Goal: Transaction & Acquisition: Purchase product/service

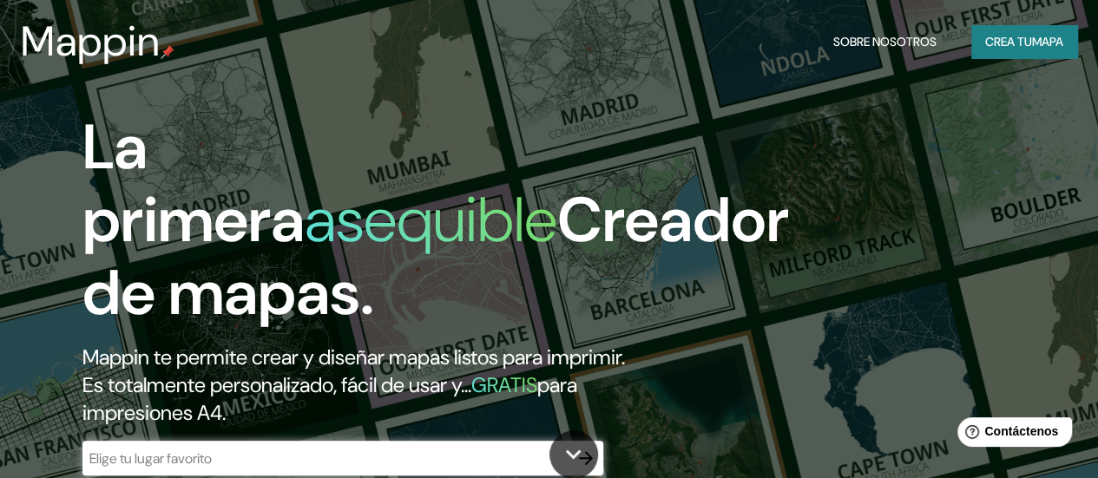
scroll to position [174, 0]
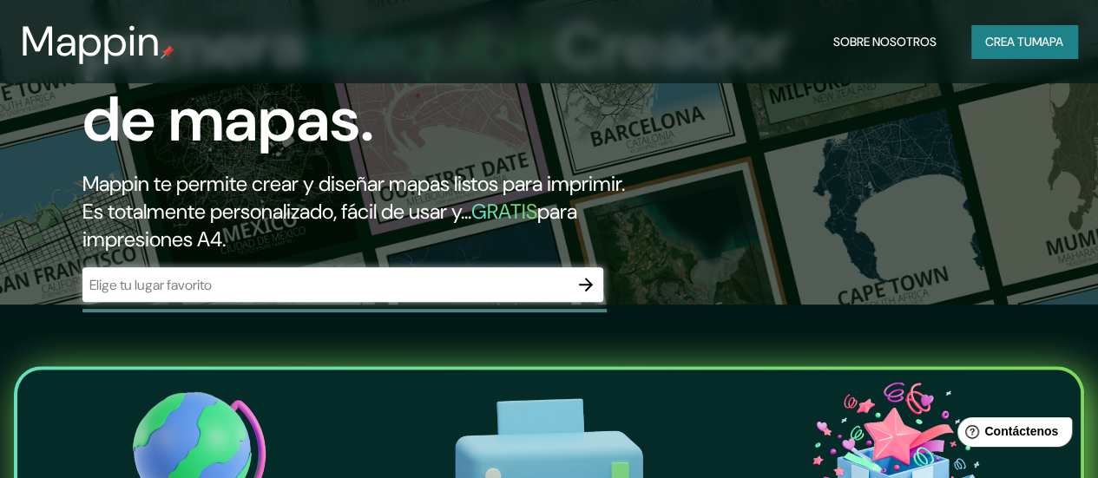
click at [477, 295] on input "text" at bounding box center [325, 285] width 486 height 20
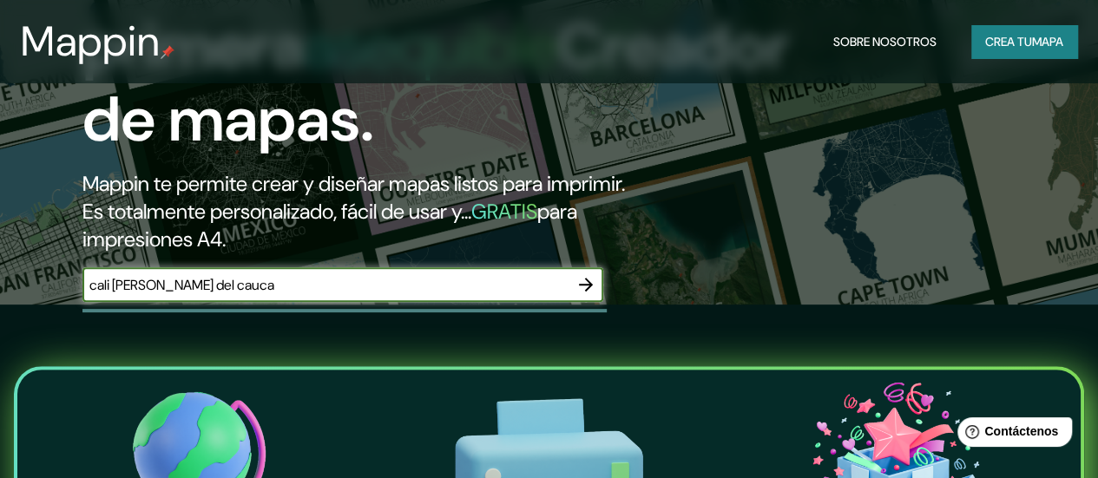
type input "cali [PERSON_NAME] del cauca"
click at [576, 295] on icon "button" at bounding box center [586, 284] width 21 height 21
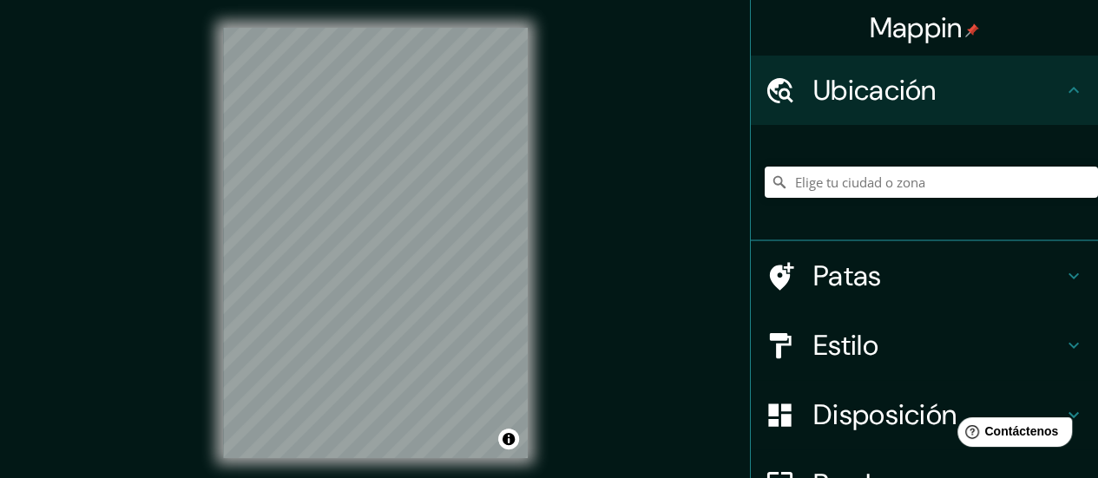
click at [208, 204] on div "© Mapbox © OpenStreetMap Improve this map" at bounding box center [375, 243] width 360 height 486
click at [828, 188] on input "Elige tu ciudad o zona" at bounding box center [931, 182] width 333 height 31
click at [1063, 345] on icon at bounding box center [1073, 345] width 21 height 21
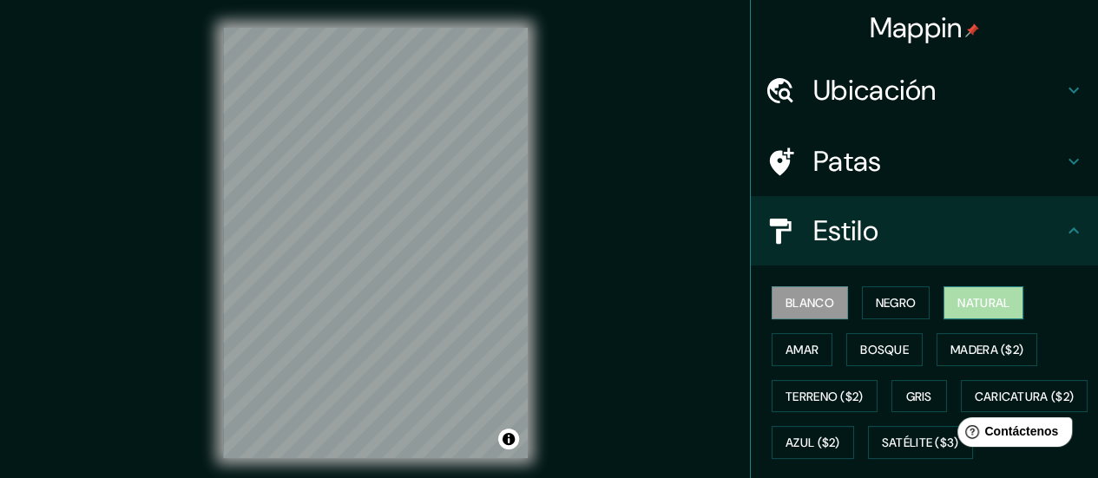
click at [944, 310] on button "Natural" at bounding box center [984, 302] width 80 height 33
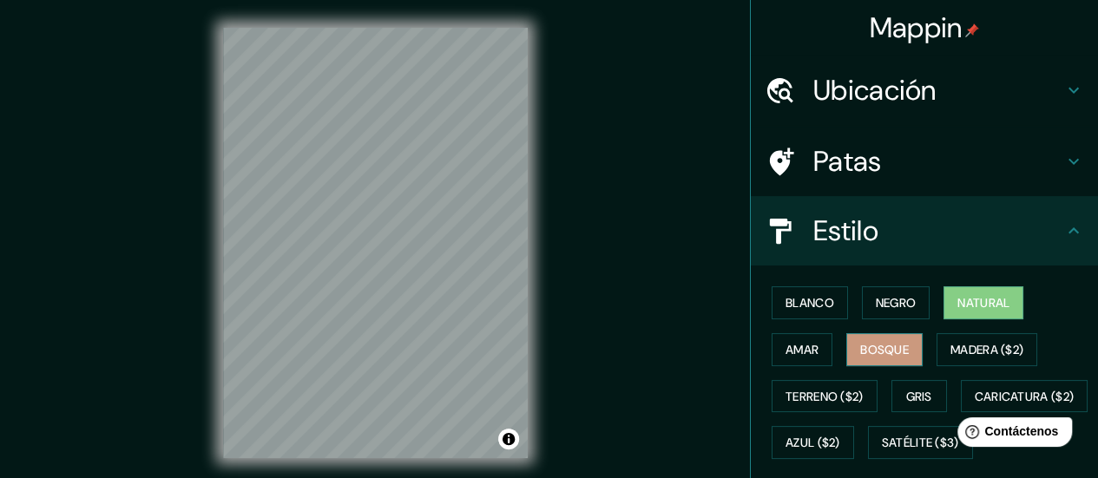
click at [860, 348] on font "Bosque" at bounding box center [884, 350] width 49 height 16
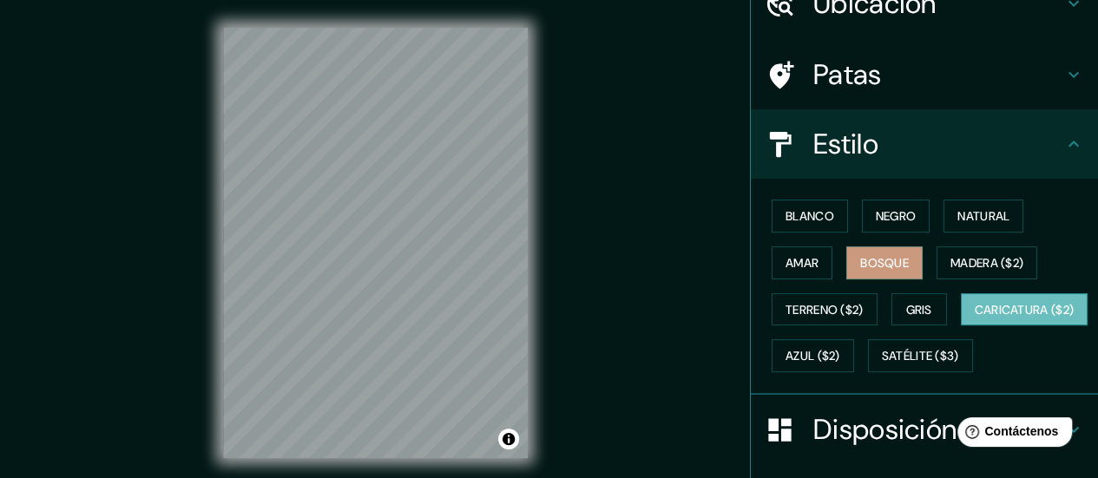
click at [975, 318] on font "Caricatura ($2)" at bounding box center [1025, 310] width 100 height 16
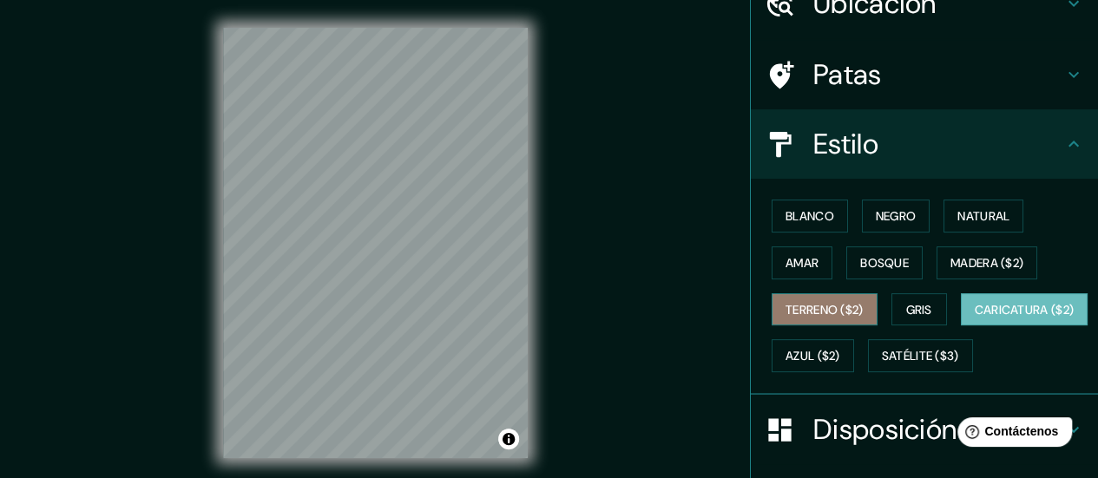
click at [850, 312] on font "Terreno ($2)" at bounding box center [825, 310] width 78 height 16
click at [975, 321] on font "Caricatura ($2)" at bounding box center [1025, 310] width 100 height 23
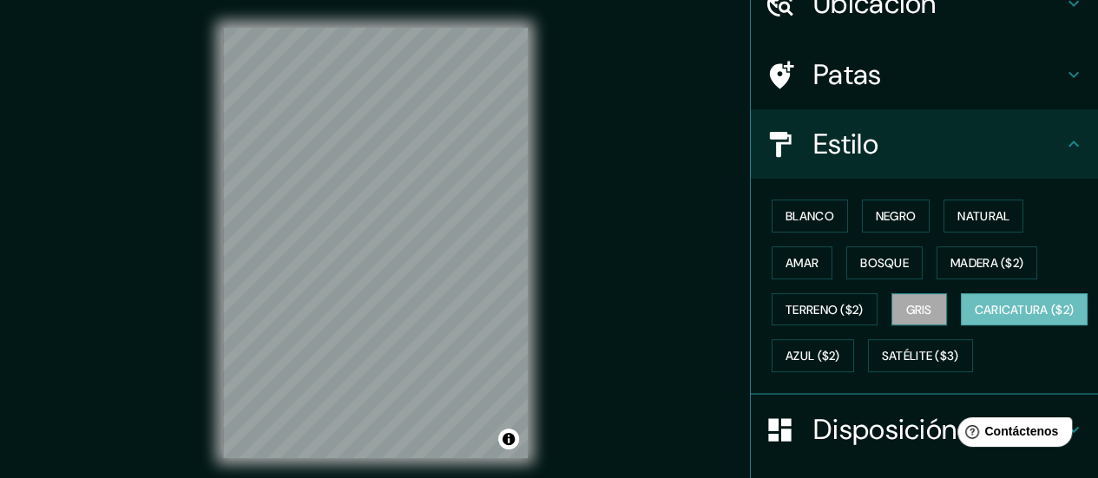
click at [915, 306] on font "Gris" at bounding box center [919, 310] width 26 height 16
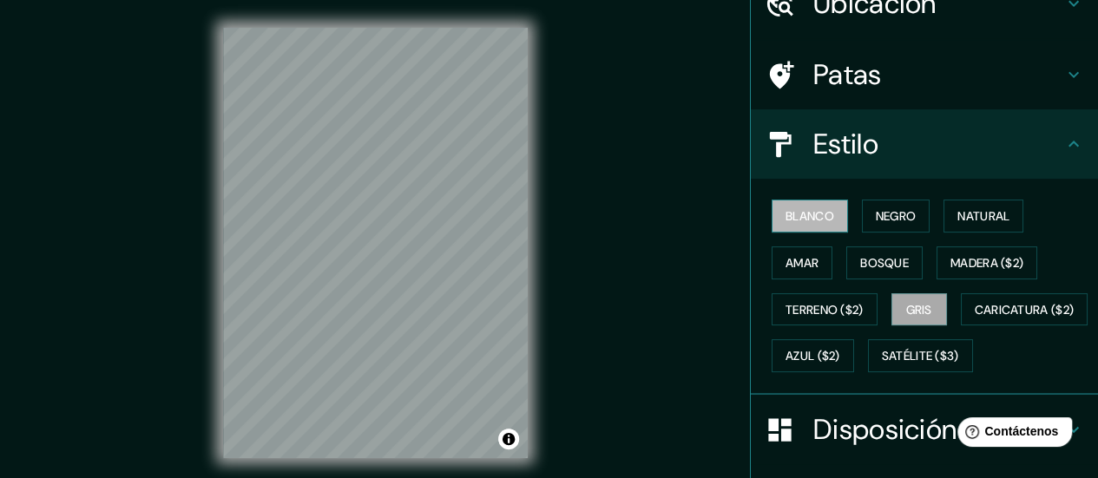
click at [801, 218] on font "Blanco" at bounding box center [810, 216] width 49 height 16
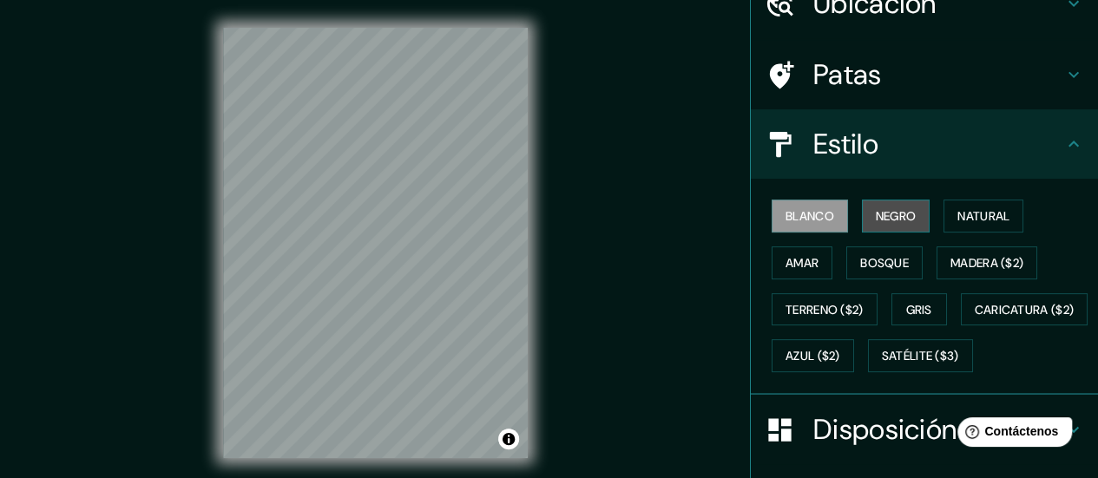
click at [862, 216] on button "Negro" at bounding box center [896, 216] width 69 height 33
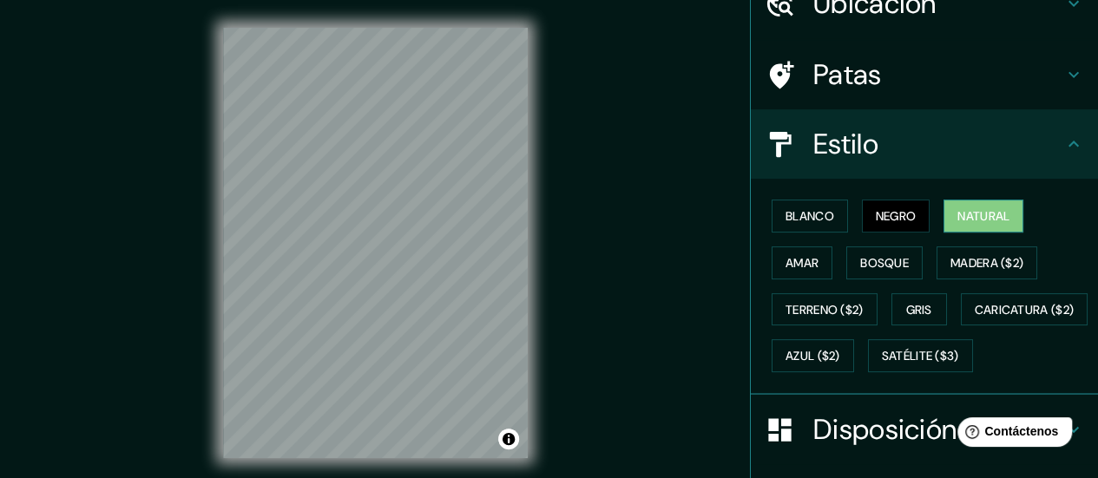
click at [957, 218] on font "Natural" at bounding box center [983, 216] width 52 height 16
click at [535, 265] on div "© Mapbox © OpenStreetMap Improve this map" at bounding box center [375, 243] width 360 height 486
click at [996, 22] on div "Ubicación" at bounding box center [924, 3] width 347 height 69
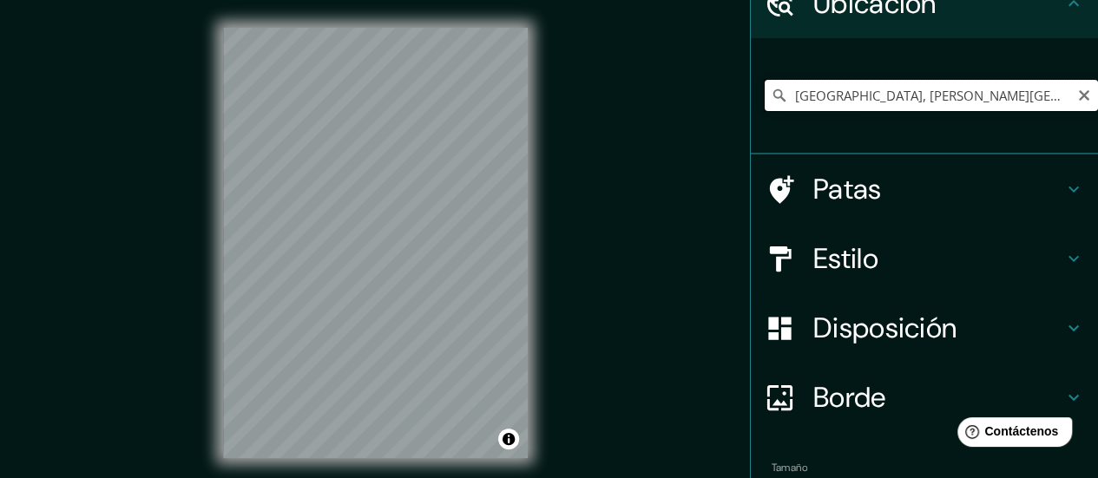
click at [783, 97] on input "[GEOGRAPHIC_DATA], [PERSON_NAME][GEOGRAPHIC_DATA], [GEOGRAPHIC_DATA]" at bounding box center [931, 95] width 333 height 31
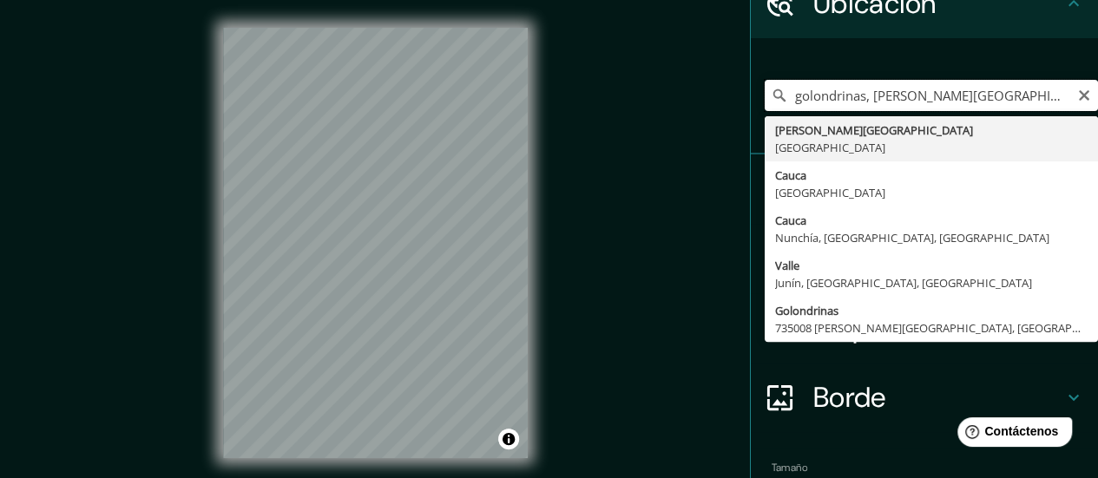
type input "[PERSON_NAME][GEOGRAPHIC_DATA], [GEOGRAPHIC_DATA]"
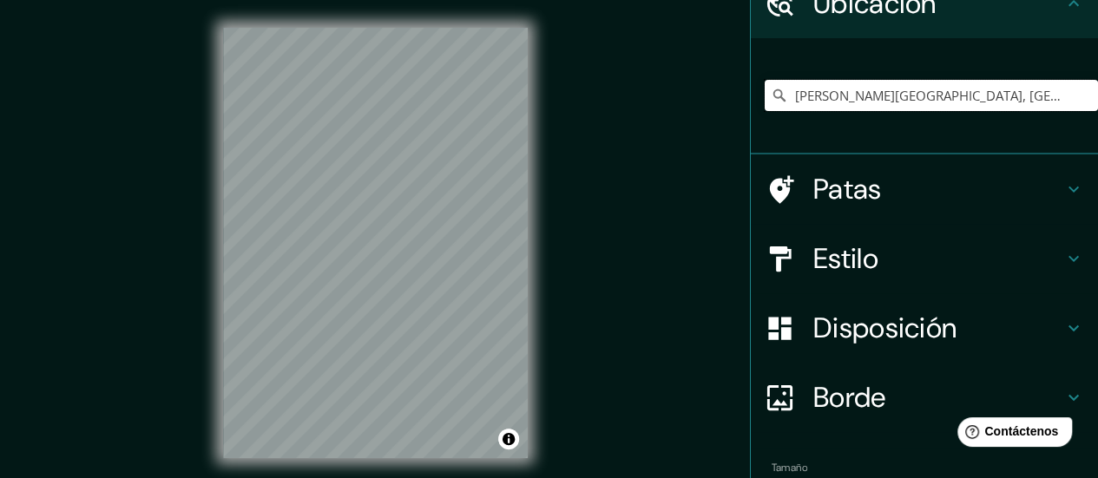
drag, startPoint x: 1007, startPoint y: 102, endPoint x: 36, endPoint y: 72, distance: 970.9
click at [47, 89] on div "Mappin Ubicación [PERSON_NAME][GEOGRAPHIC_DATA], [GEOGRAPHIC_DATA] [PERSON_NAME…" at bounding box center [549, 257] width 1098 height 514
type input "[GEOGRAPHIC_DATA][PERSON_NAME], 30868 [GEOGRAPHIC_DATA], [GEOGRAPHIC_DATA][PERS…"
click at [1077, 96] on icon "Claro" at bounding box center [1084, 96] width 14 height 14
click at [532, 209] on div "© Mapbox © OpenStreetMap Improve this map" at bounding box center [375, 243] width 360 height 486
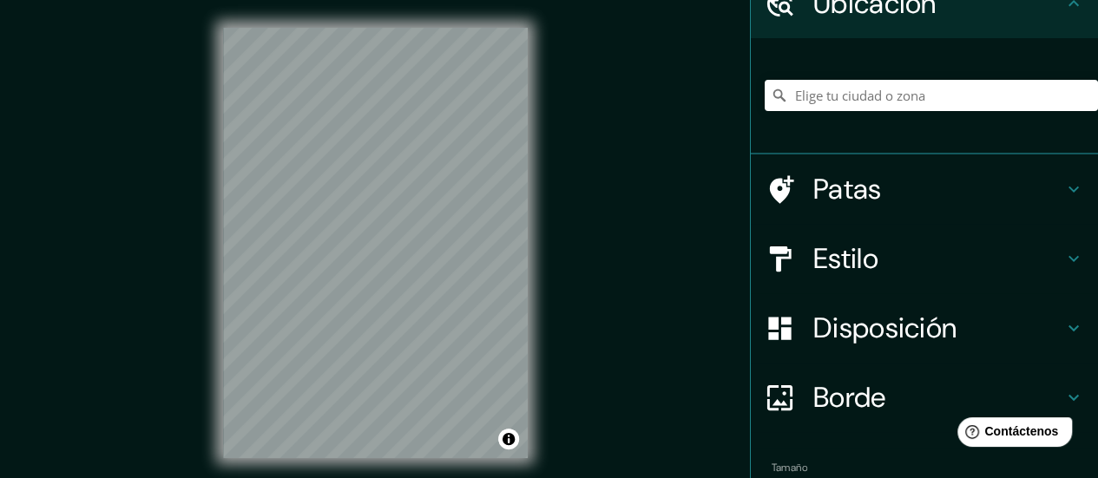
click at [824, 374] on div "Borde" at bounding box center [924, 397] width 347 height 69
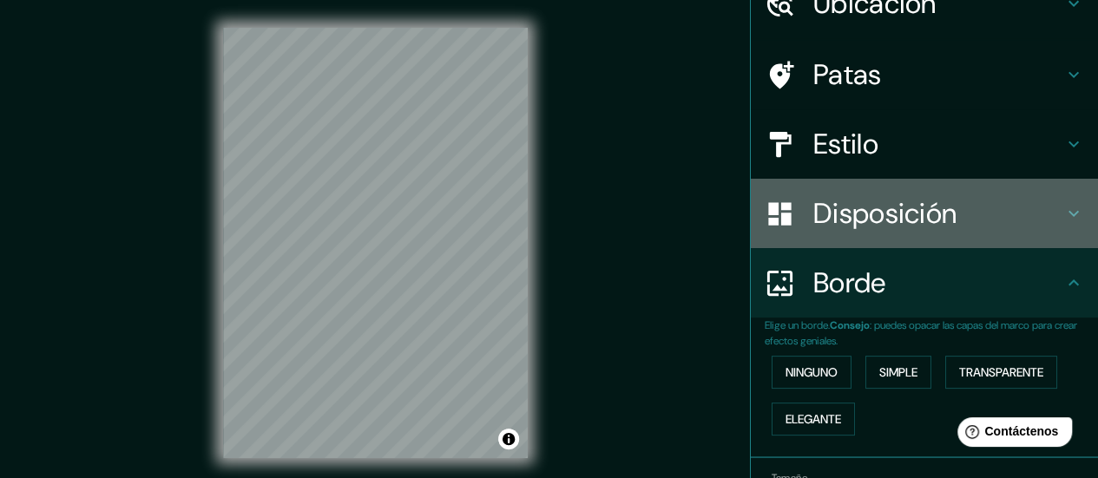
click at [872, 229] on font "Disposición" at bounding box center [884, 213] width 143 height 36
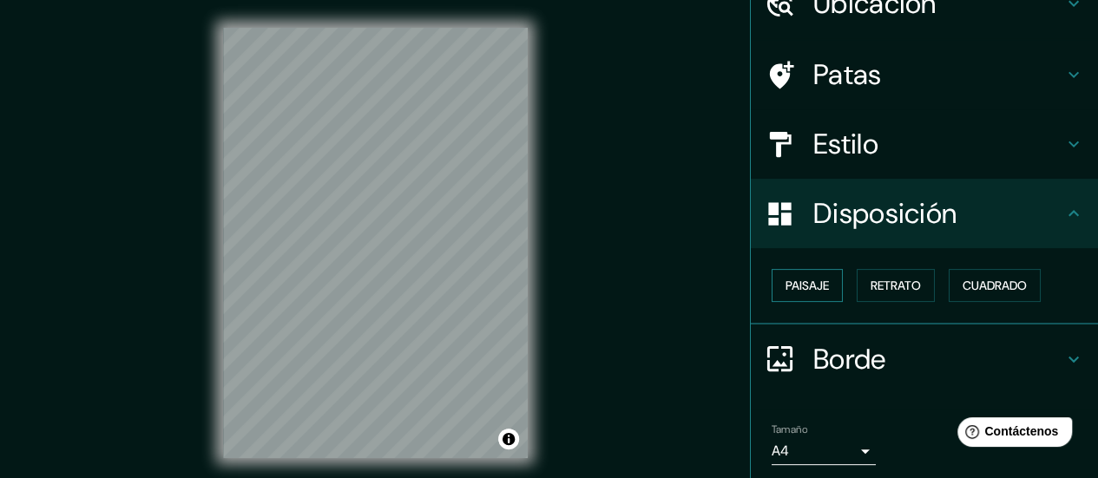
click at [825, 272] on button "Paisaje" at bounding box center [807, 285] width 71 height 33
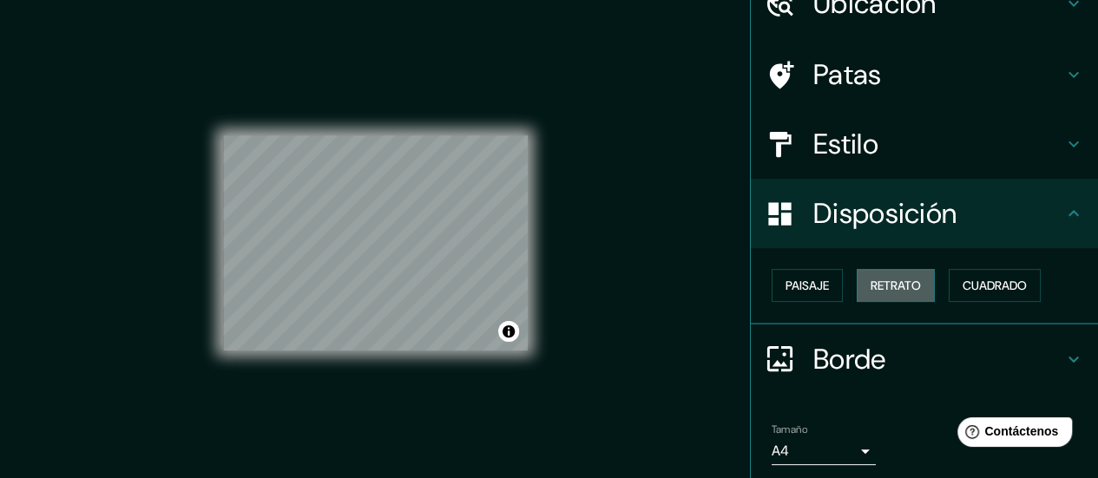
click at [857, 299] on button "Retrato" at bounding box center [896, 285] width 78 height 33
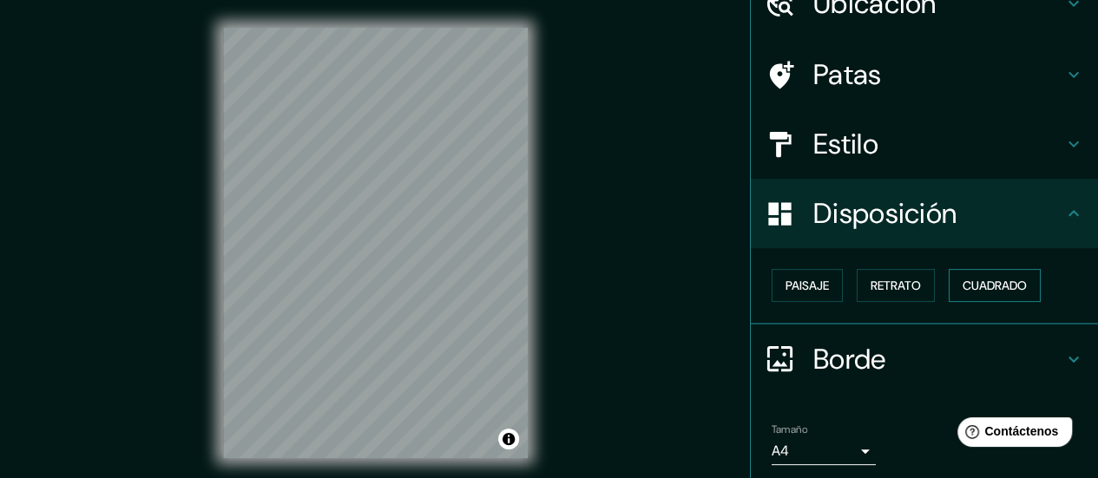
drag, startPoint x: 965, startPoint y: 292, endPoint x: 954, endPoint y: 299, distance: 13.7
click at [956, 299] on button "Cuadrado" at bounding box center [995, 285] width 92 height 33
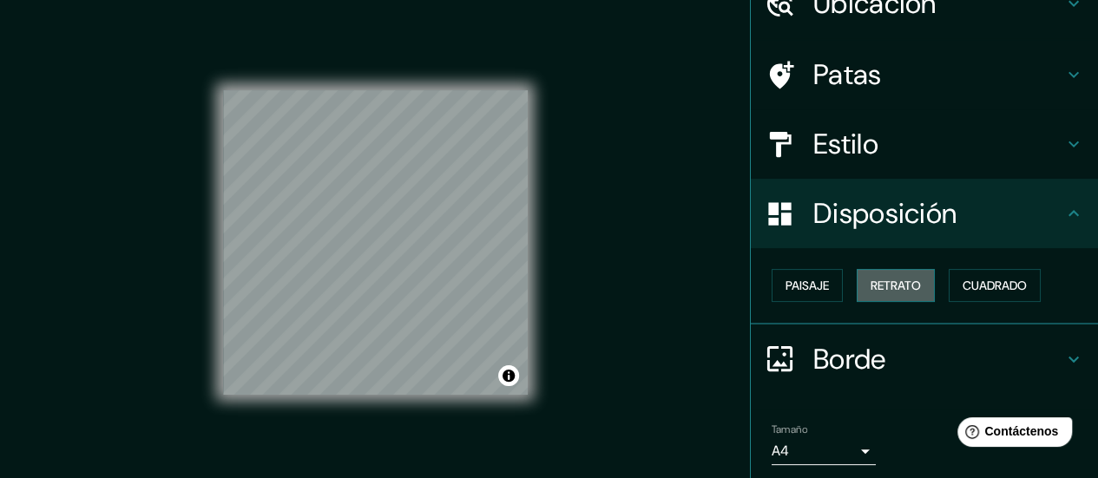
click at [919, 287] on button "Retrato" at bounding box center [896, 285] width 78 height 33
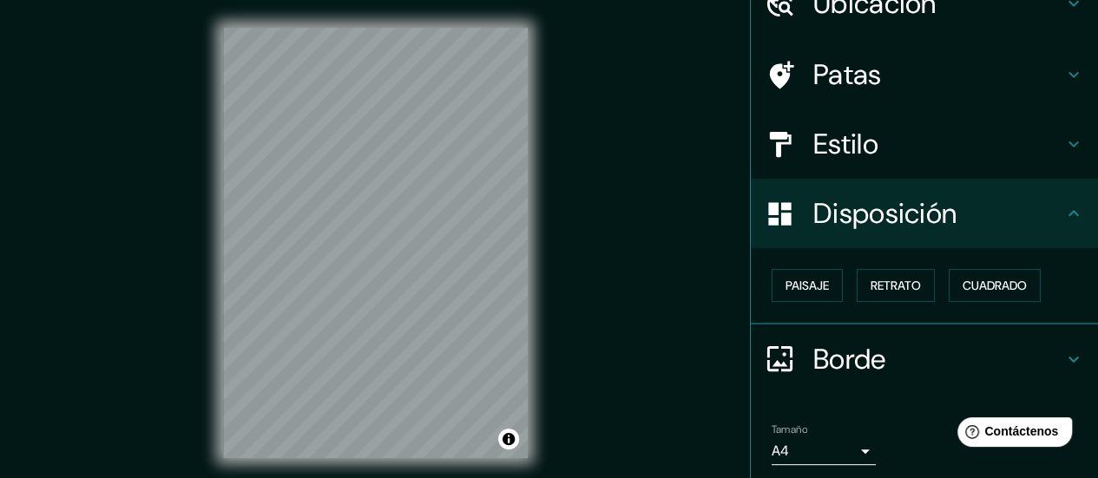
click at [783, 155] on div at bounding box center [789, 144] width 49 height 30
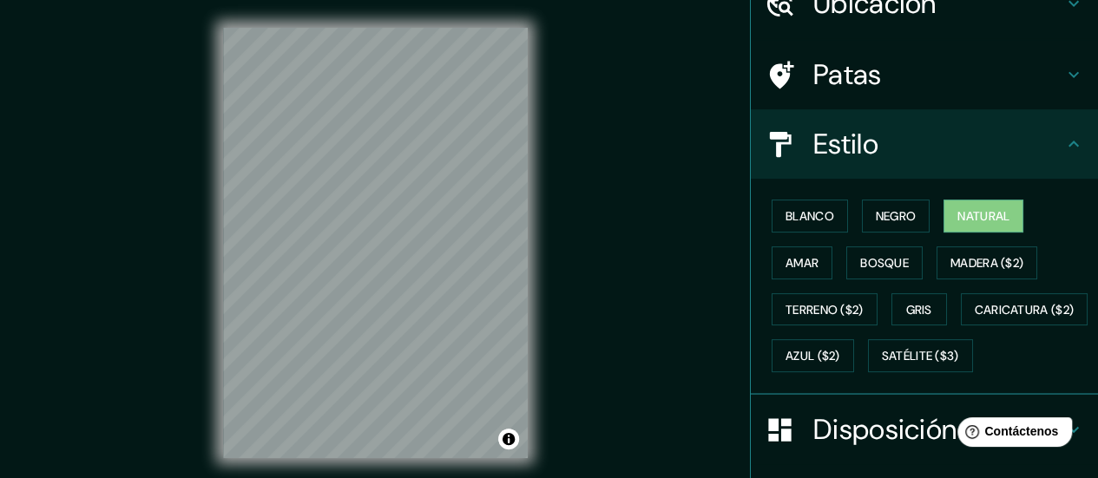
click at [840, 82] on font "Patas" at bounding box center [847, 74] width 69 height 36
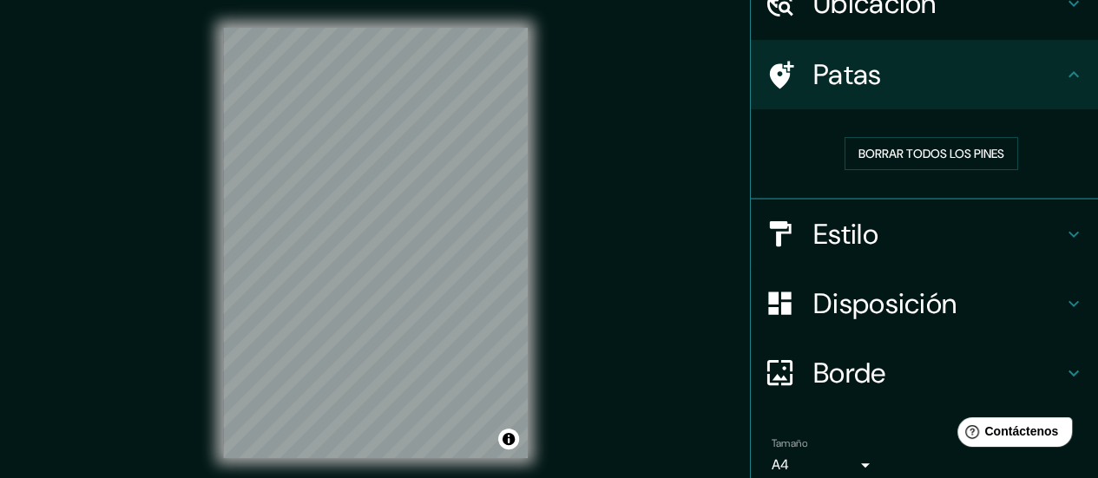
click at [865, 13] on font "Ubicación" at bounding box center [874, 3] width 123 height 36
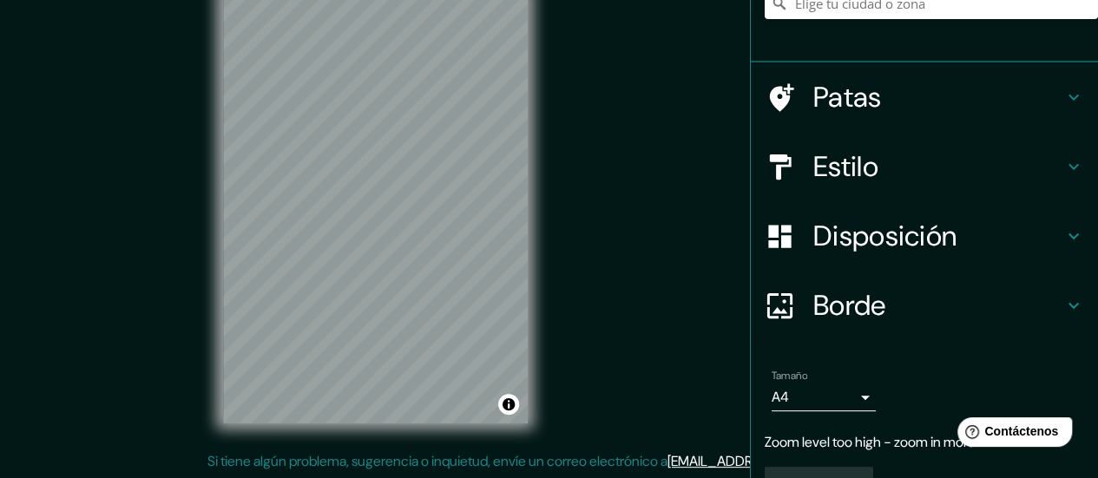
scroll to position [220, 0]
